Goal: Transaction & Acquisition: Book appointment/travel/reservation

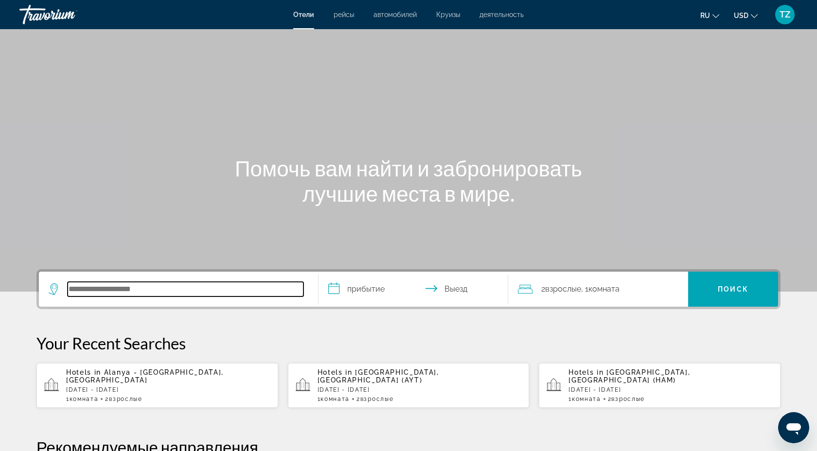
click at [179, 292] on input "Search hotel destination" at bounding box center [186, 289] width 236 height 15
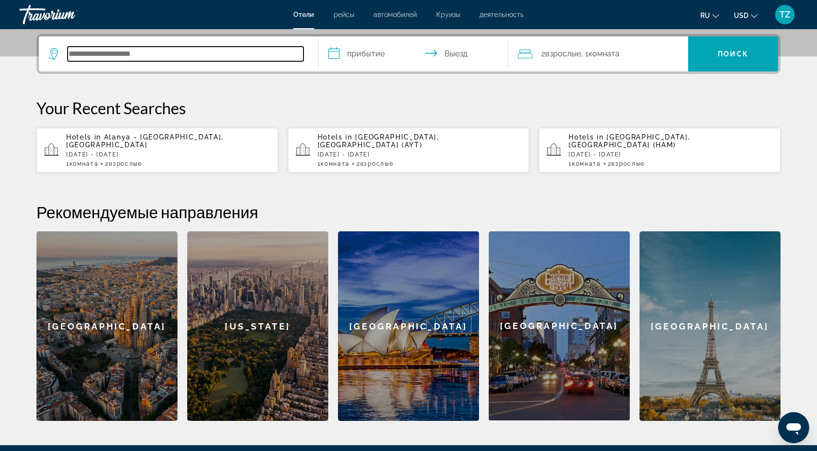
scroll to position [238, 0]
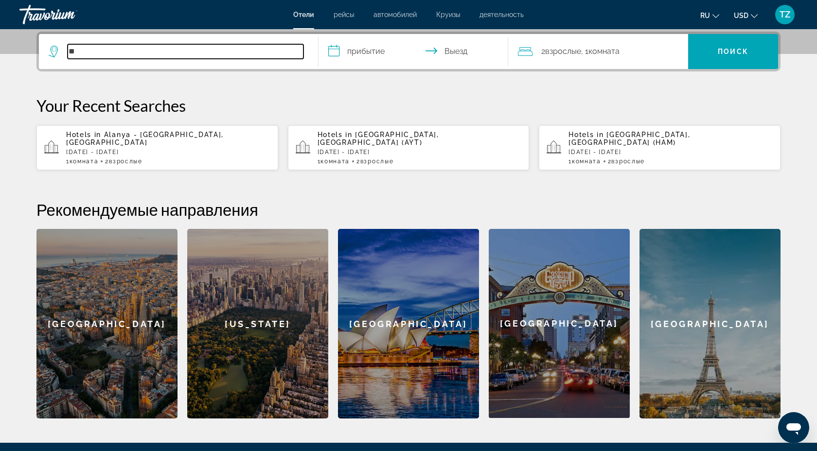
type input "*"
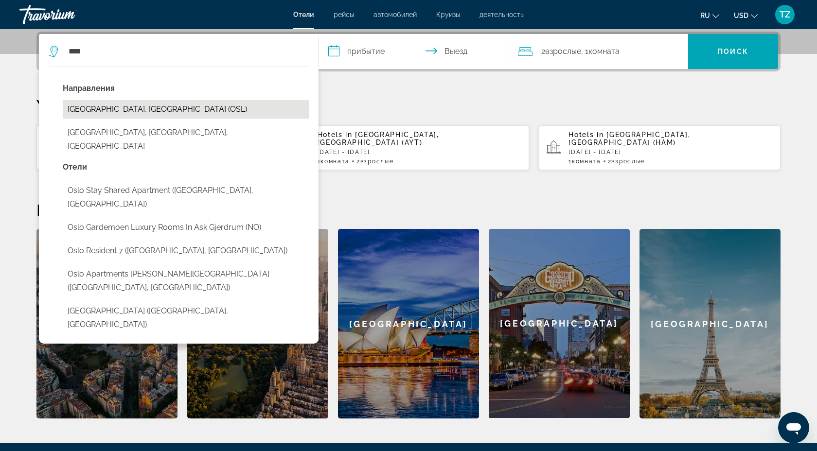
click at [209, 113] on button "[GEOGRAPHIC_DATA], [GEOGRAPHIC_DATA] (OSL)" at bounding box center [186, 109] width 246 height 18
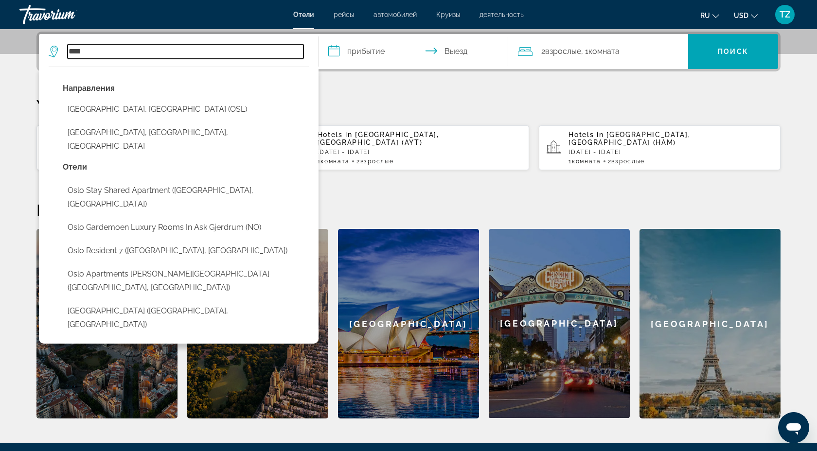
type input "**********"
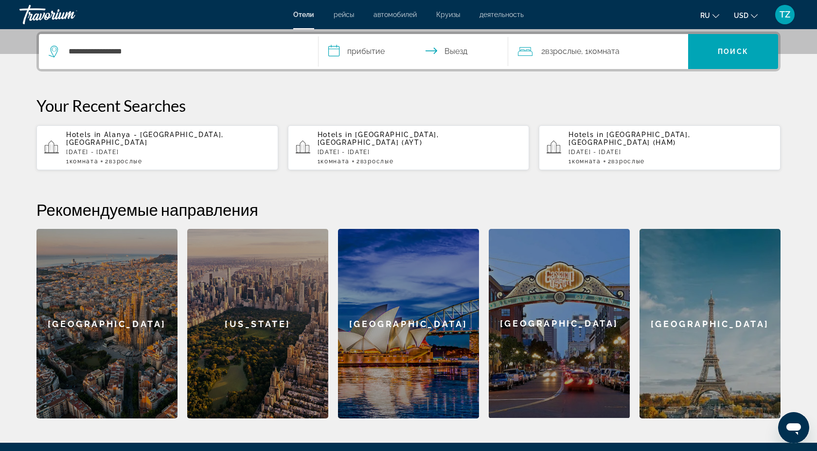
click at [373, 55] on input "**********" at bounding box center [414, 53] width 193 height 38
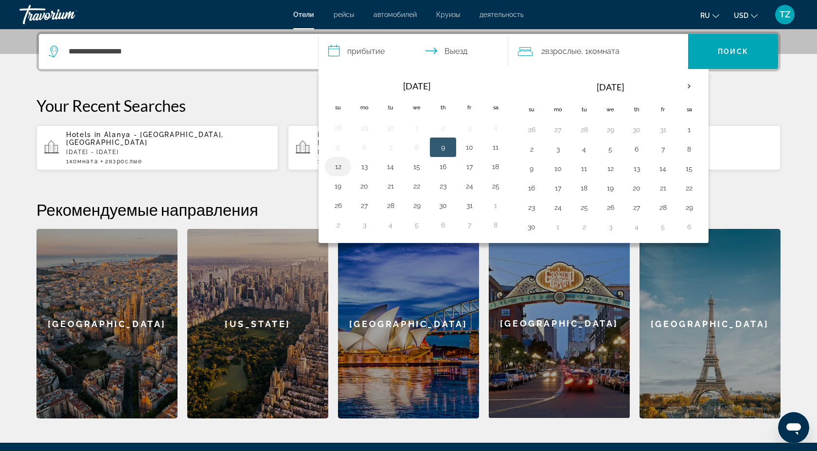
click at [339, 173] on button "12" at bounding box center [338, 167] width 16 height 14
click at [390, 170] on button "14" at bounding box center [391, 167] width 16 height 14
type input "**********"
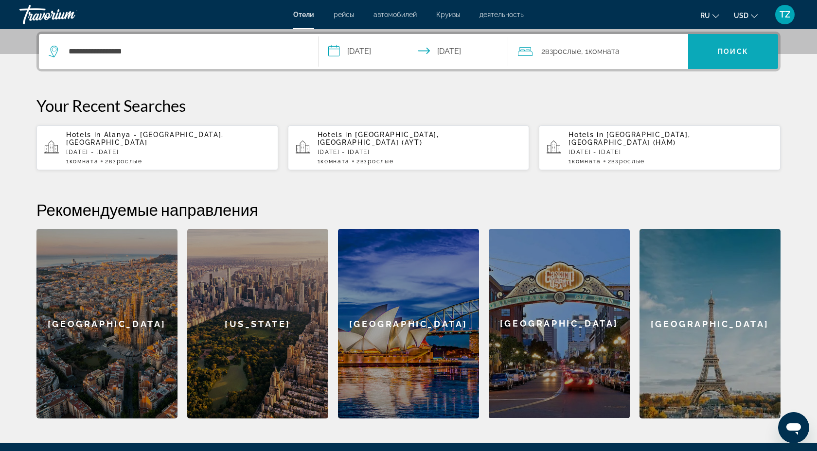
click at [723, 56] on span "Search" at bounding box center [733, 51] width 90 height 23
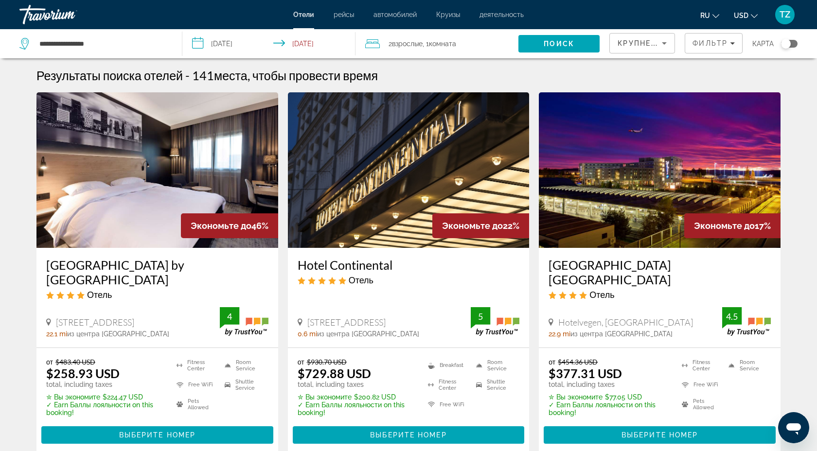
click at [419, 38] on span "2 Взрослый Взрослые" at bounding box center [405, 44] width 34 height 14
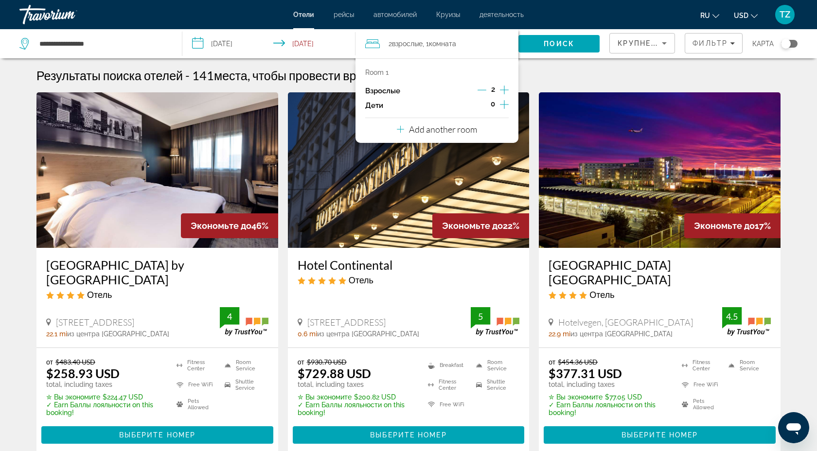
click at [504, 88] on icon "Increment adults" at bounding box center [504, 90] width 9 height 12
click at [504, 89] on icon "Increment adults" at bounding box center [504, 90] width 9 height 12
click at [561, 42] on span "Поиск" at bounding box center [558, 44] width 31 height 8
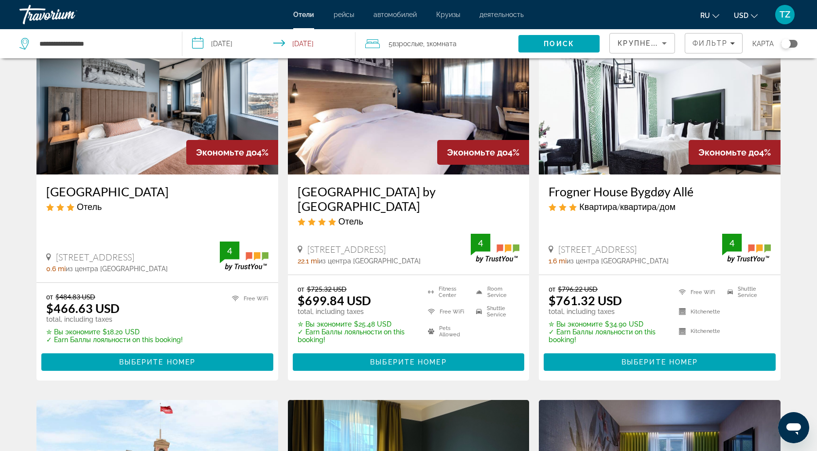
scroll to position [440, 0]
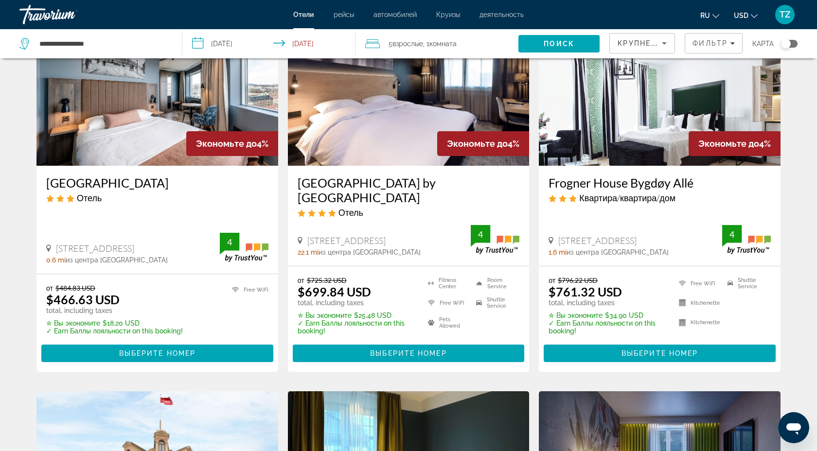
click at [140, 140] on img "Main content" at bounding box center [157, 88] width 242 height 156
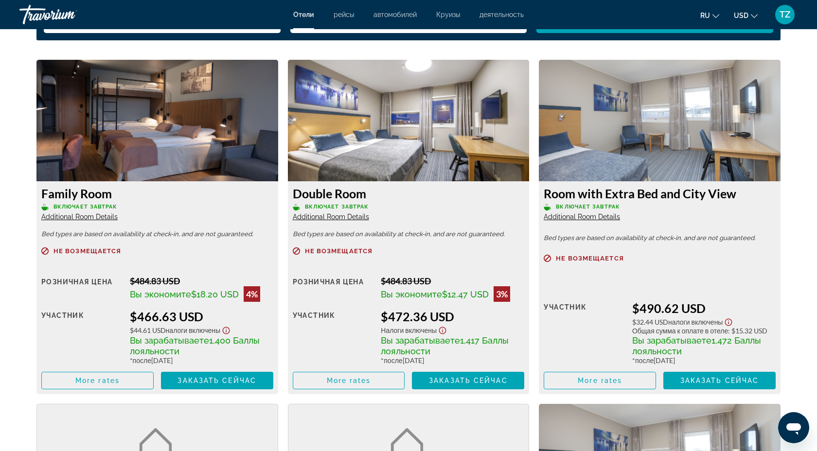
scroll to position [1313, 0]
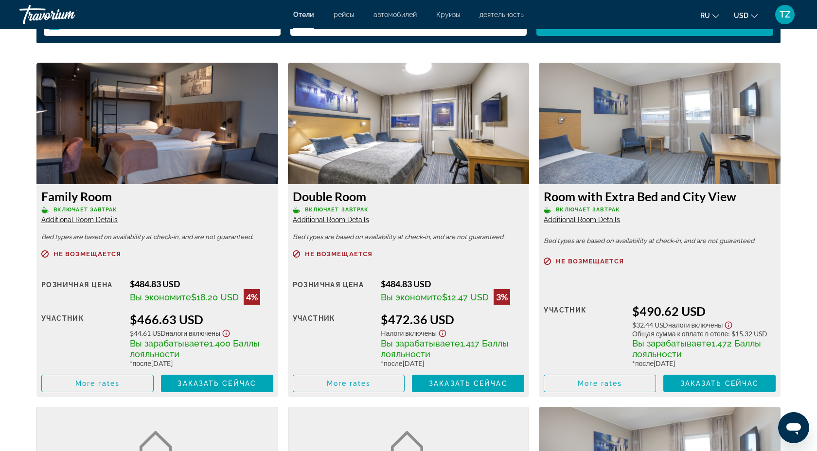
click at [124, 128] on img "Main content" at bounding box center [157, 124] width 242 height 122
